Goal: Task Accomplishment & Management: Manage account settings

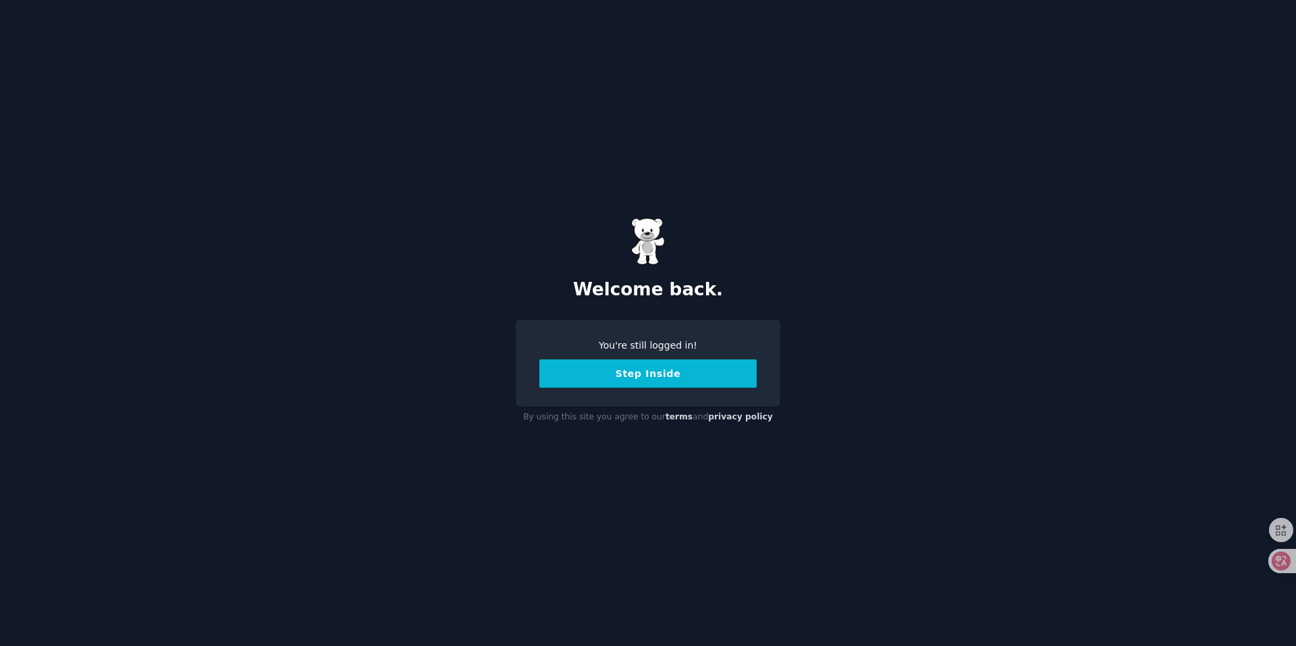
click at [643, 379] on button "Step Inside" at bounding box center [647, 374] width 217 height 28
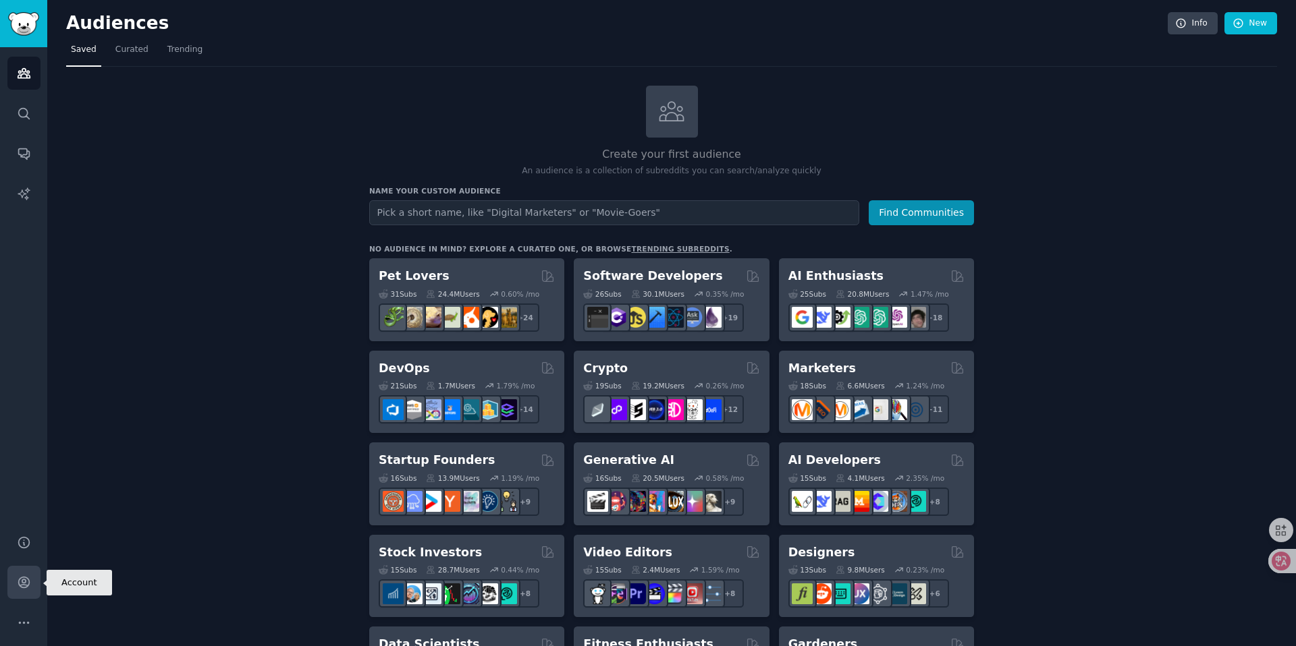
click at [23, 582] on icon "Sidebar" at bounding box center [24, 583] width 14 height 14
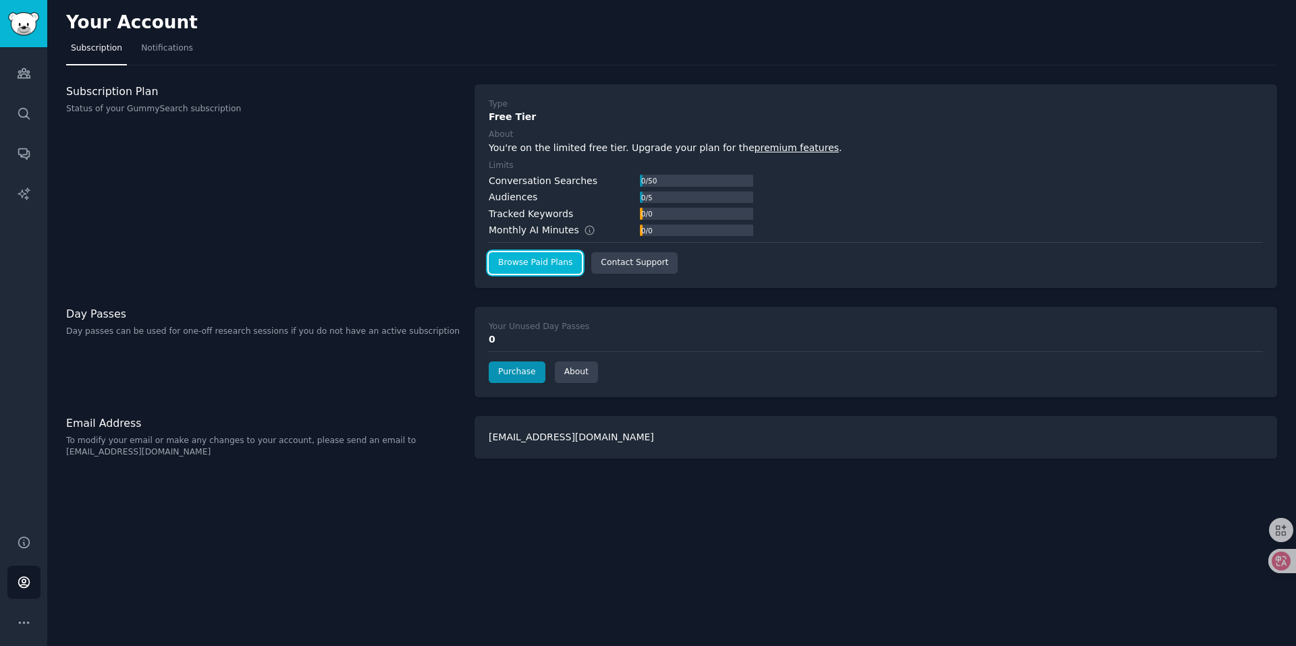
click at [541, 263] on link "Browse Paid Plans" at bounding box center [535, 263] width 93 height 22
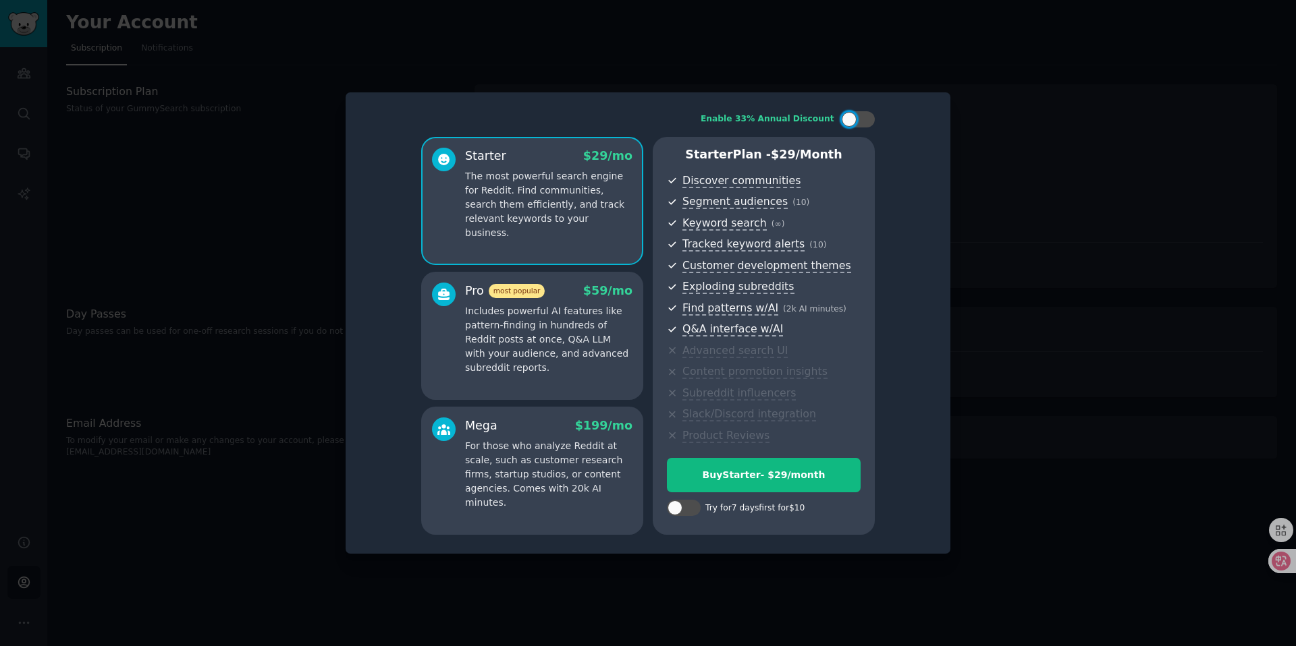
click at [976, 231] on div at bounding box center [648, 323] width 1296 height 646
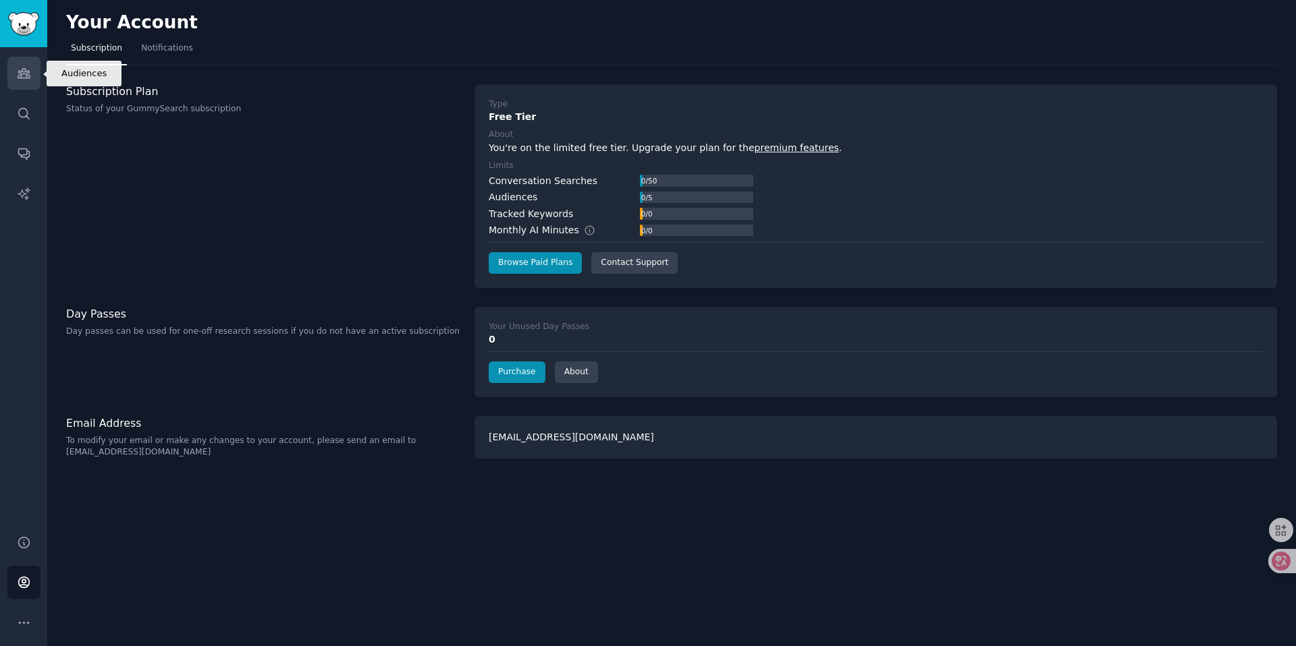
click at [32, 73] on link "Audiences" at bounding box center [23, 73] width 33 height 33
